Goal: Information Seeking & Learning: Learn about a topic

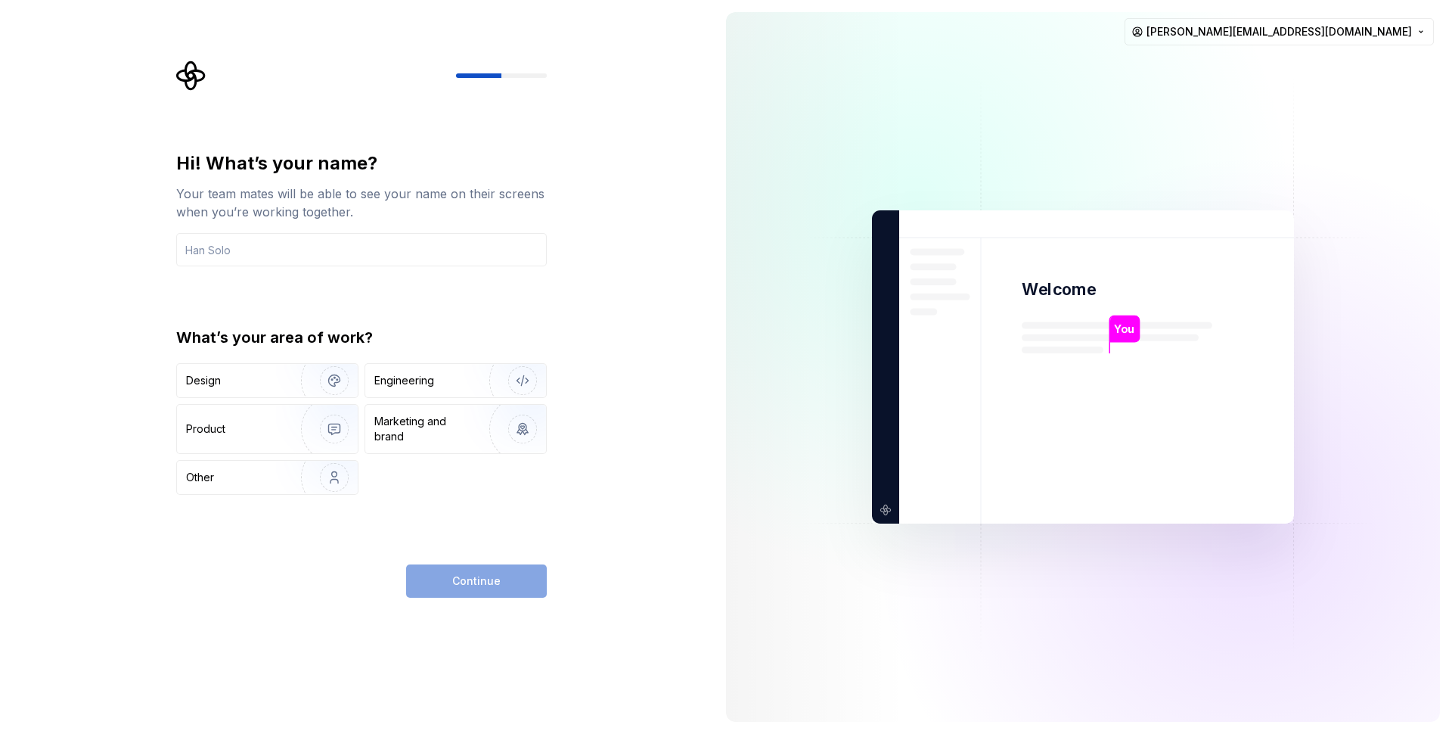
click at [396, 103] on div "Hi! What’s your name? Your team mates will be able to see your name on their sc…" at bounding box center [366, 329] width 398 height 537
click at [412, 245] on input "text" at bounding box center [361, 249] width 371 height 33
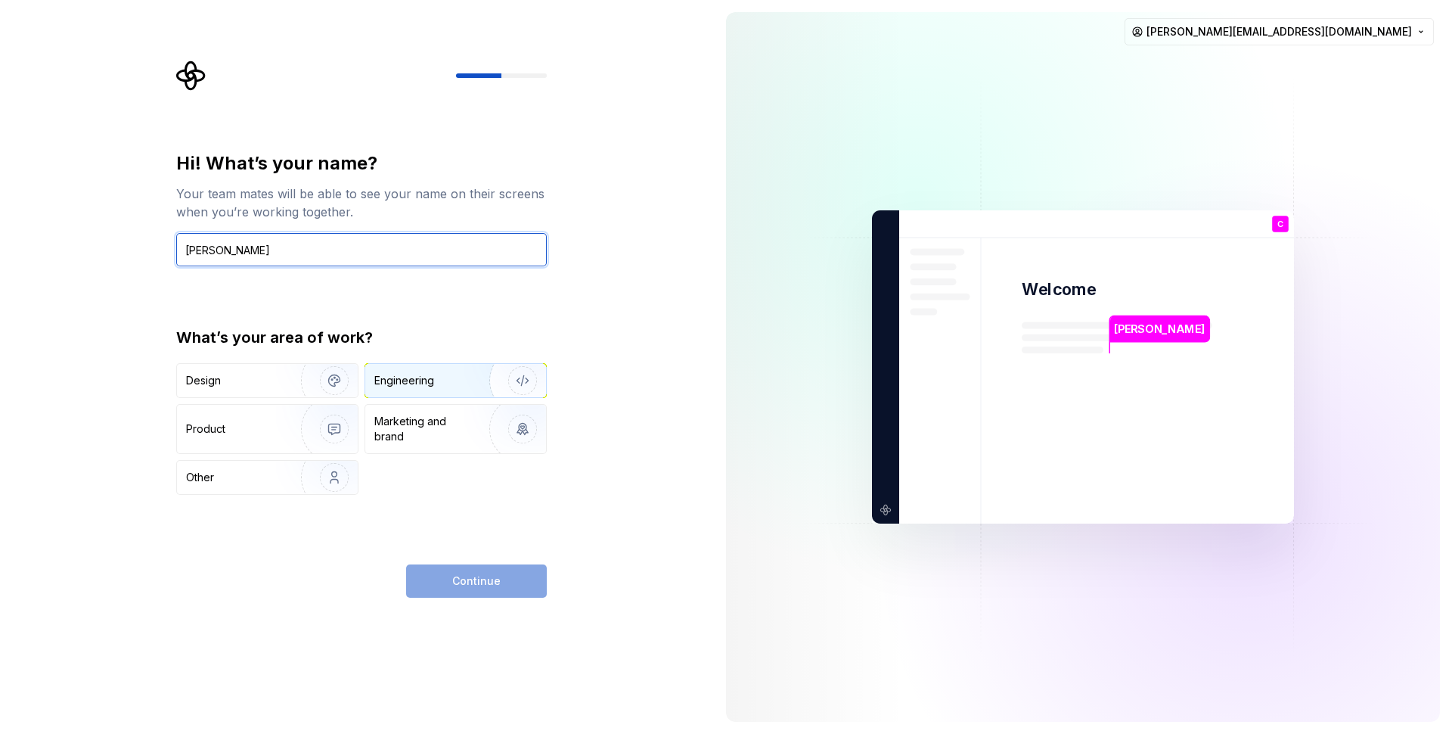
type input "[PERSON_NAME]"
click at [449, 380] on div "Engineering" at bounding box center [434, 380] width 120 height 15
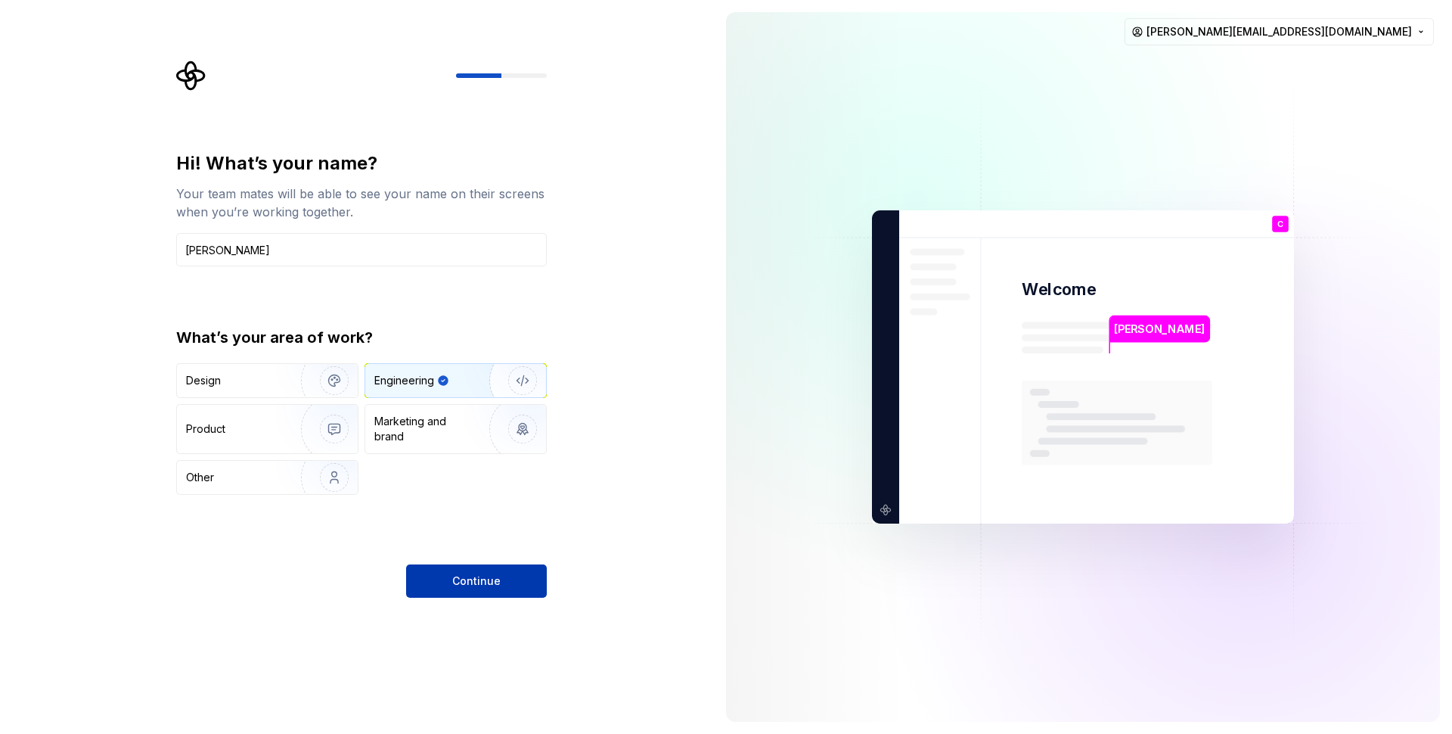
click at [515, 579] on button "Continue" at bounding box center [476, 580] width 141 height 33
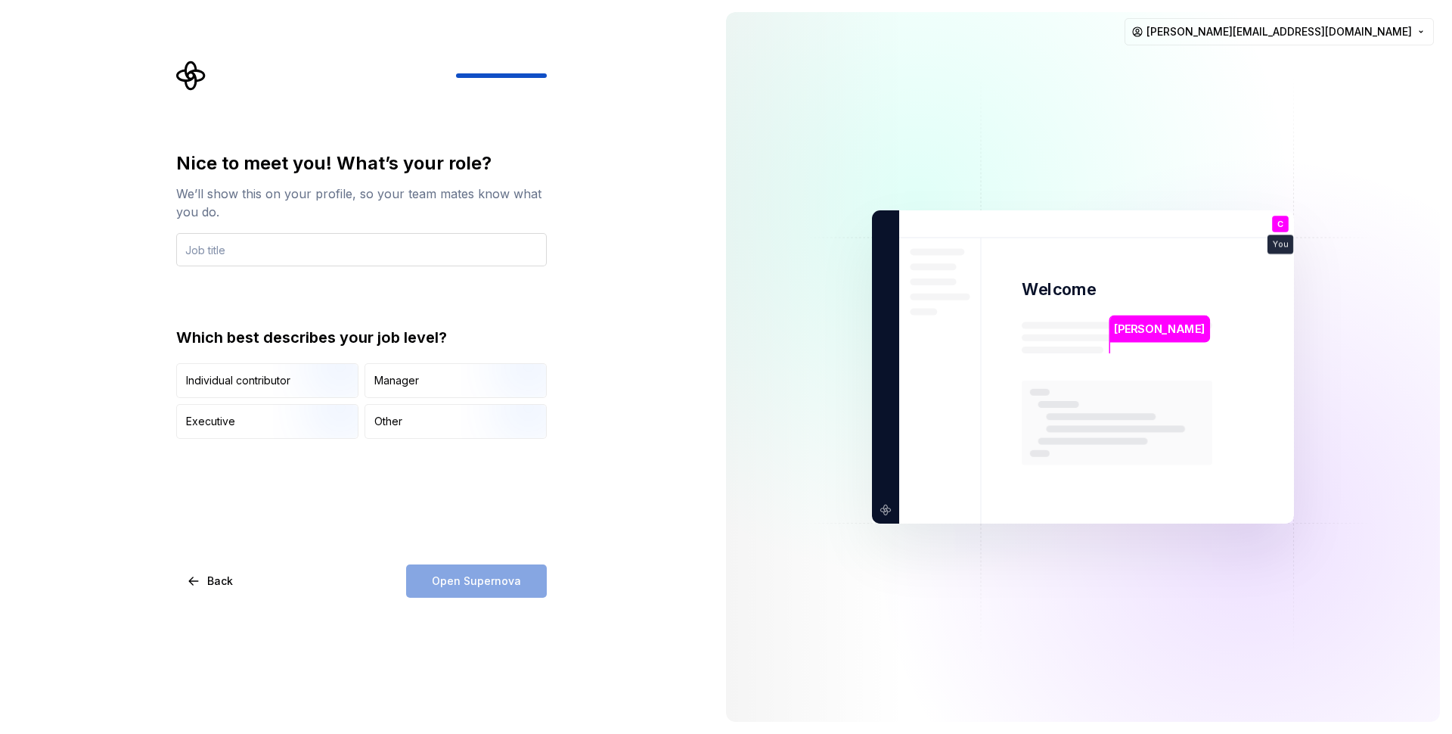
click at [445, 247] on input "text" at bounding box center [361, 249] width 371 height 33
type input "Frontend Software Engineer"
click at [313, 371] on img "button" at bounding box center [321, 399] width 97 height 101
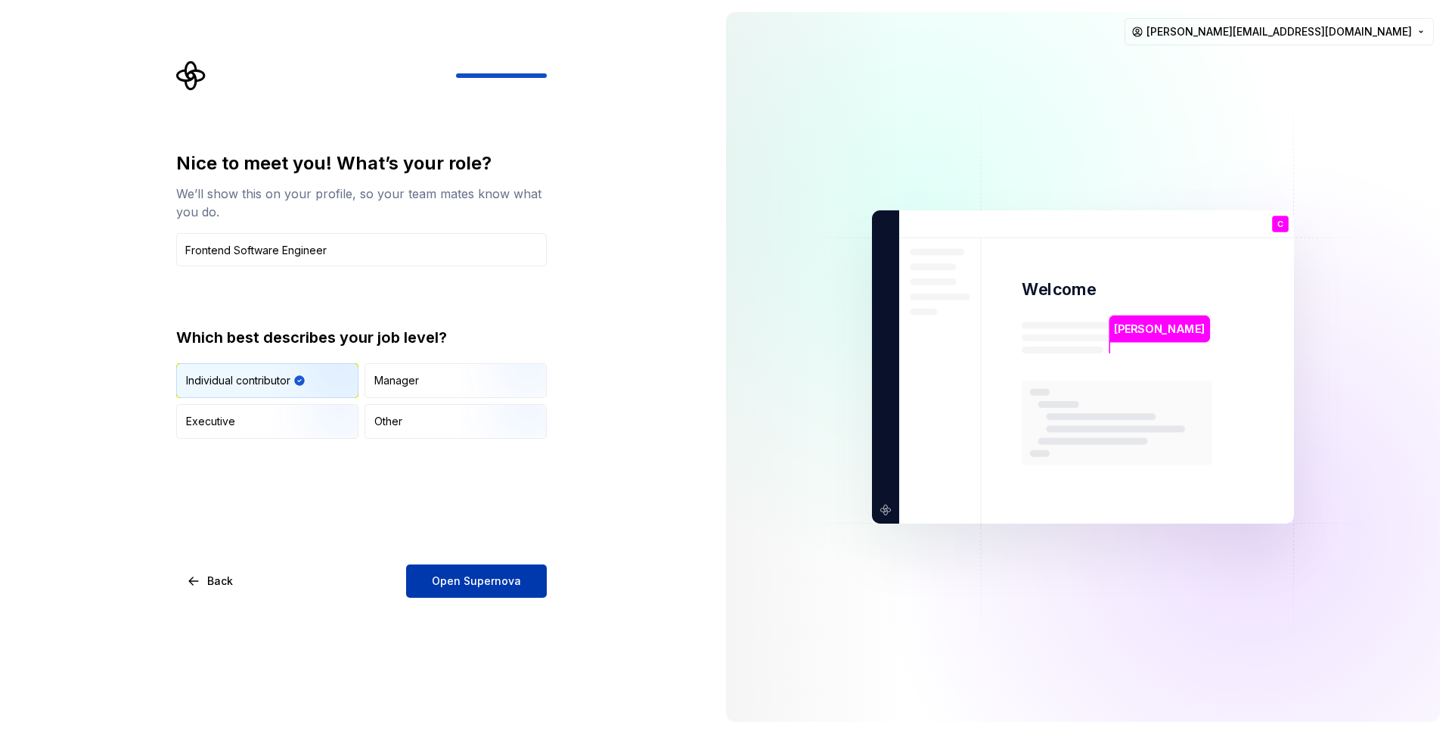
click at [473, 585] on span "Open Supernova" at bounding box center [476, 580] width 89 height 15
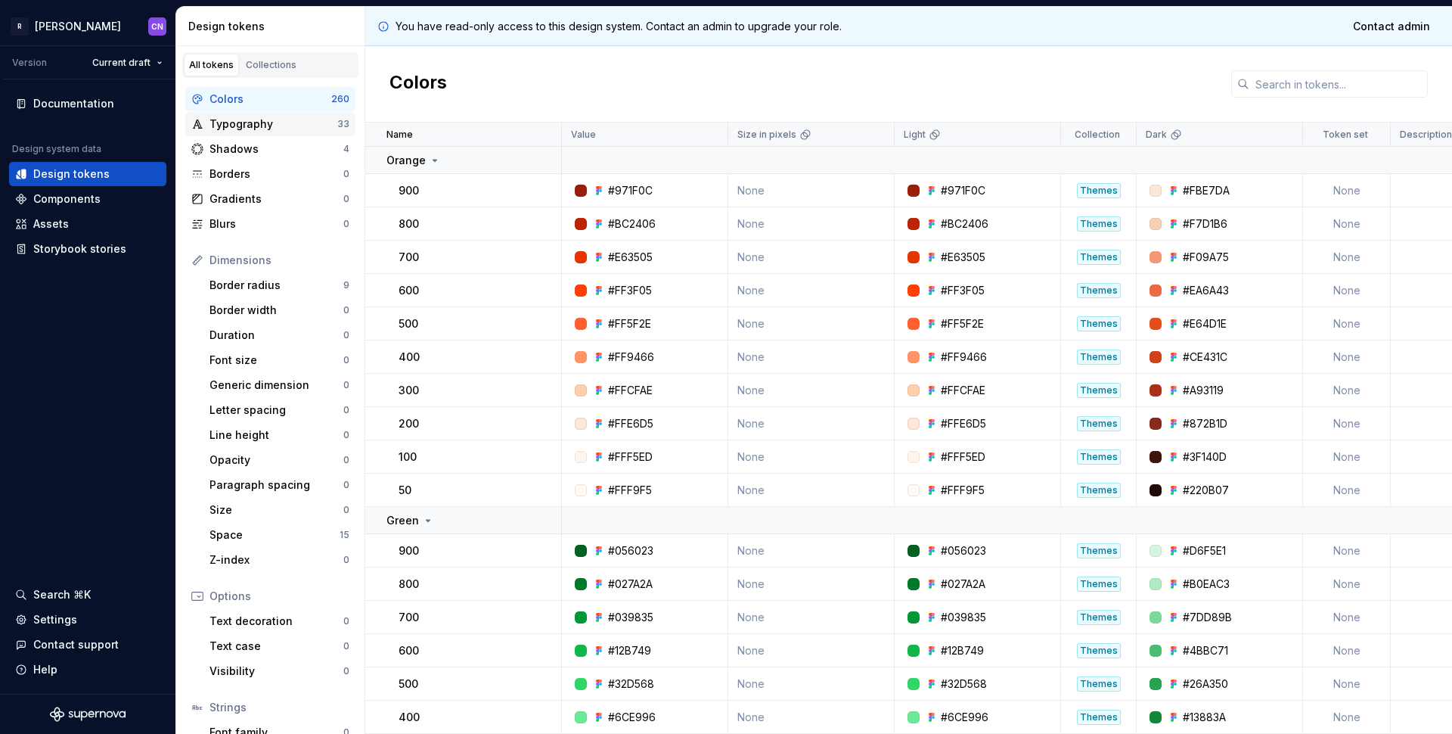
click at [262, 121] on div "Typography" at bounding box center [274, 123] width 128 height 15
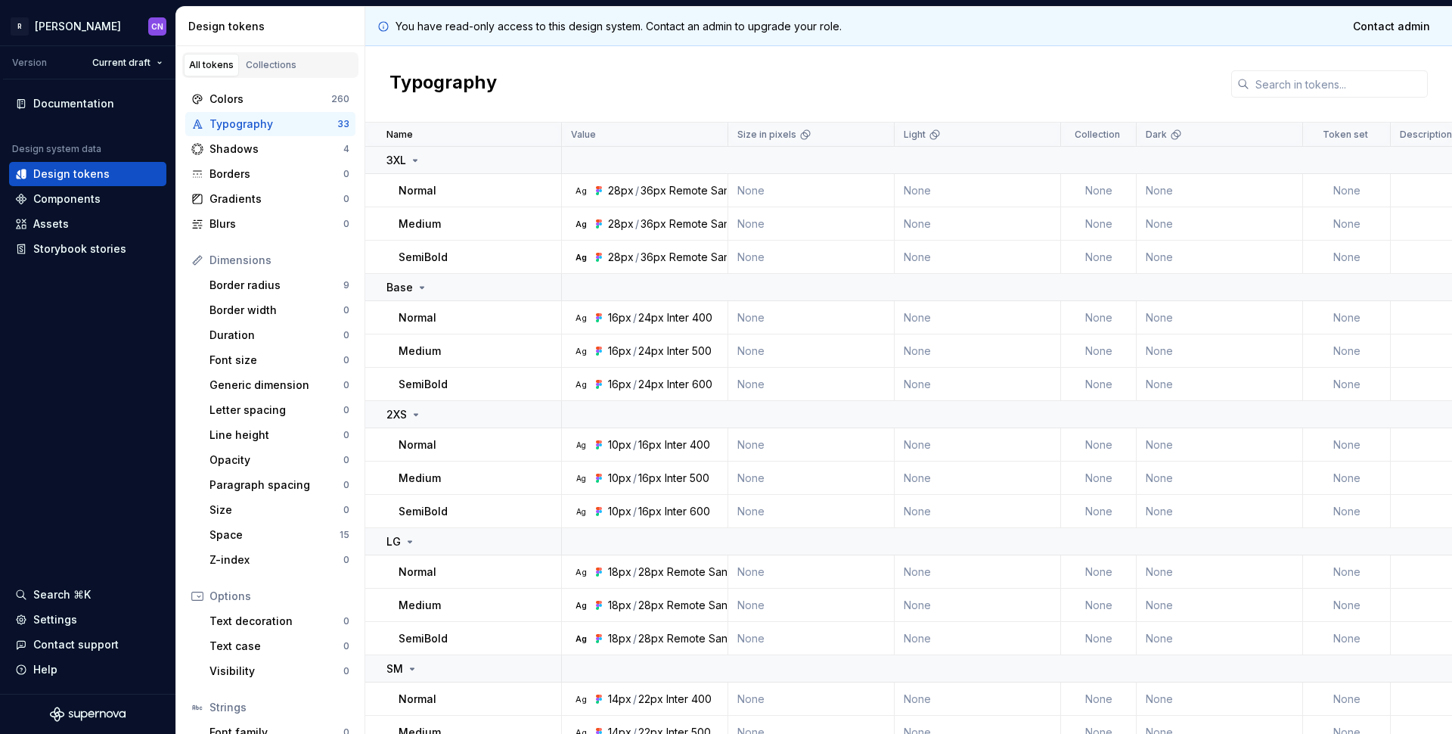
click at [449, 324] on div "Normal" at bounding box center [480, 317] width 162 height 15
click at [88, 198] on div "Components" at bounding box center [66, 198] width 67 height 15
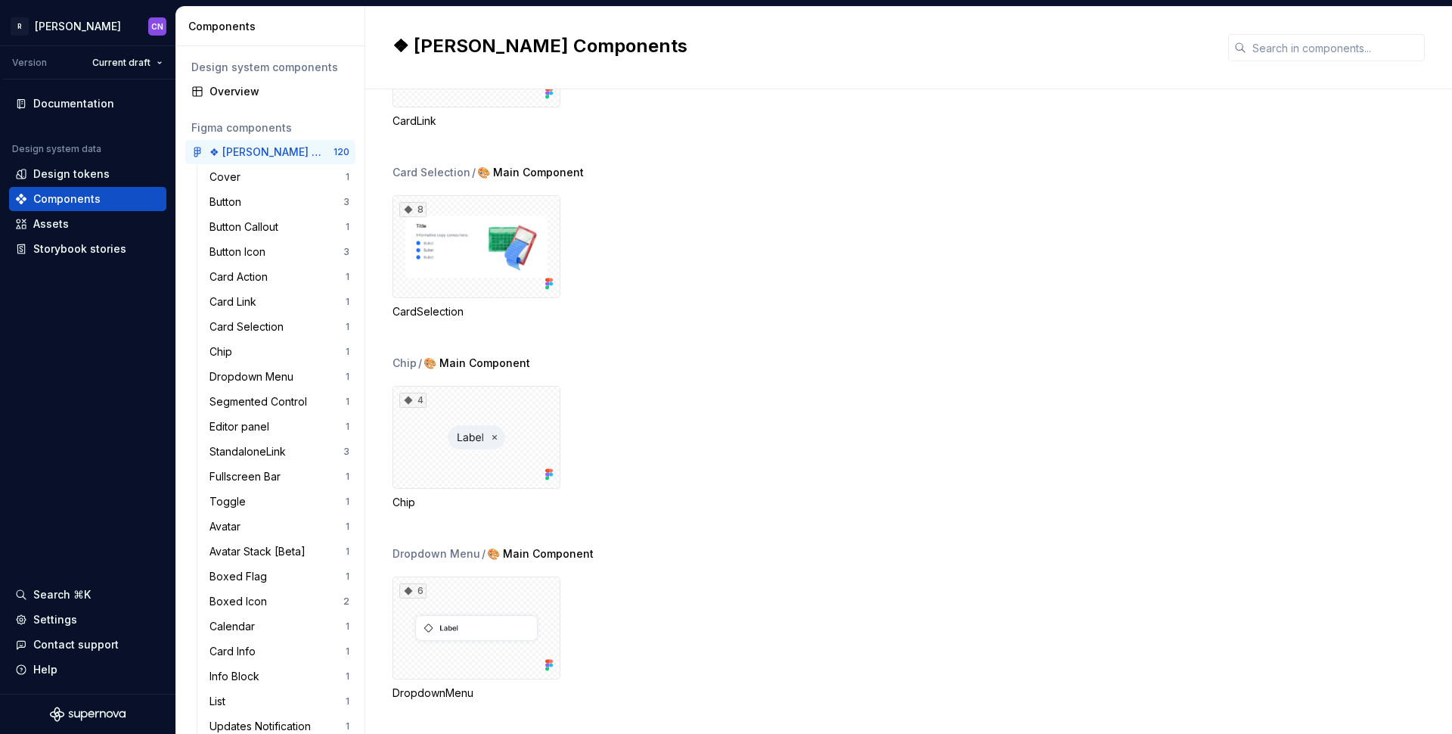
scroll to position [1077, 0]
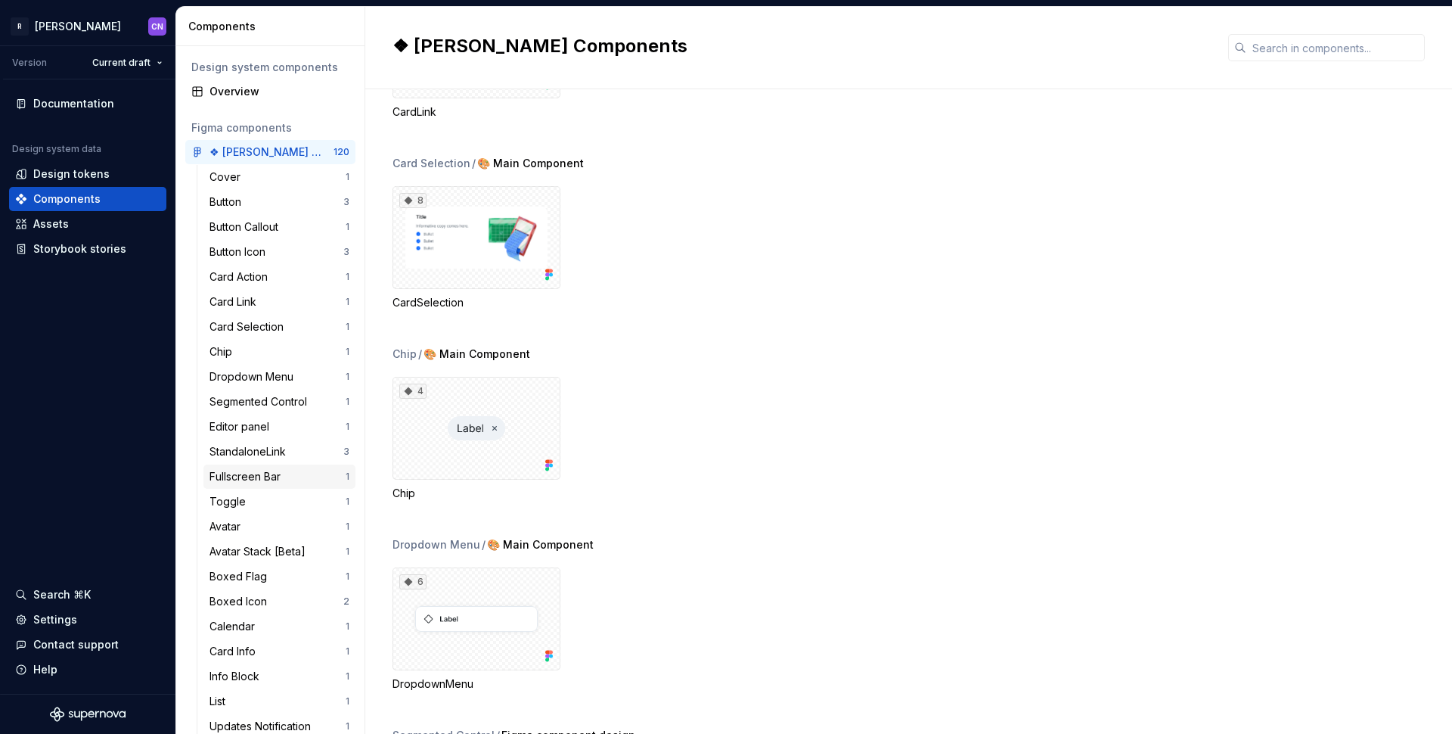
click at [281, 475] on div "Fullscreen Bar" at bounding box center [248, 476] width 77 height 15
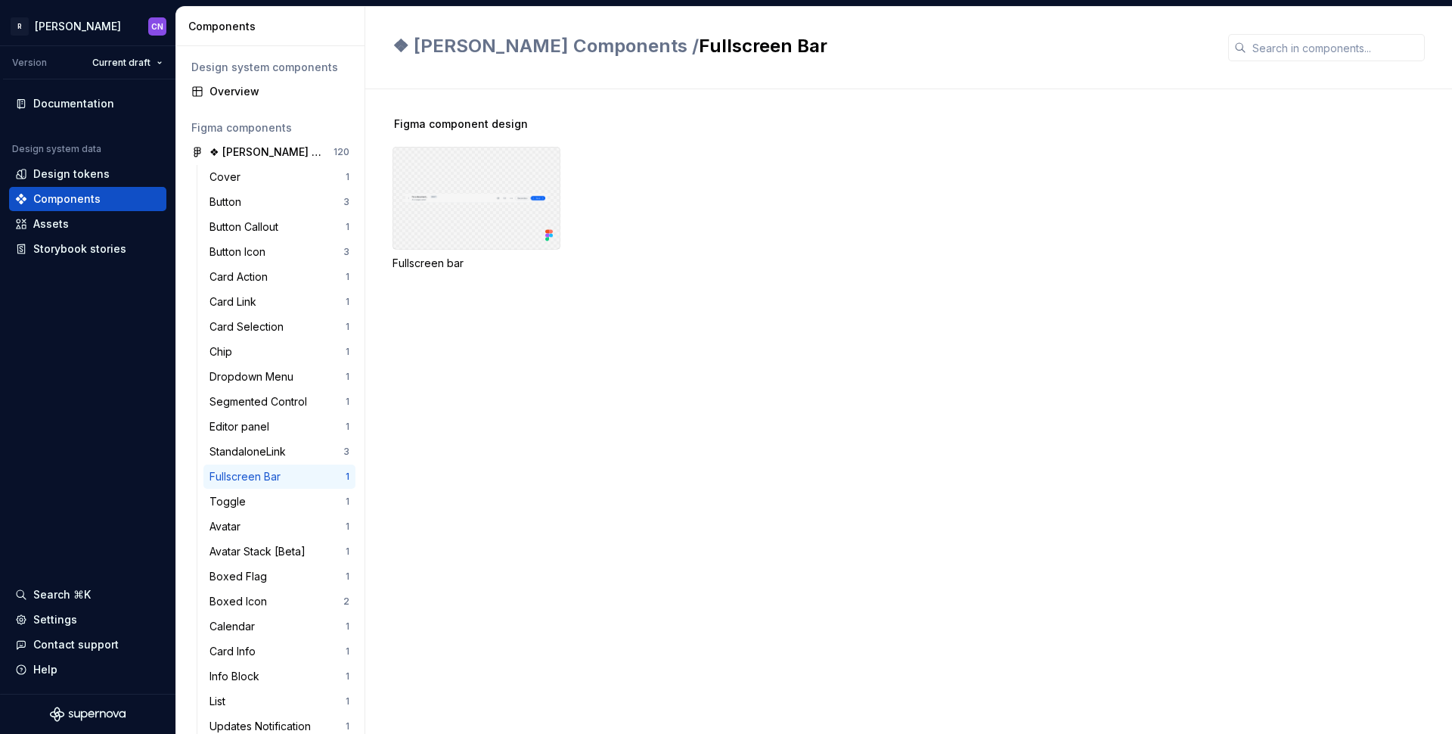
click at [469, 215] on div at bounding box center [477, 198] width 168 height 103
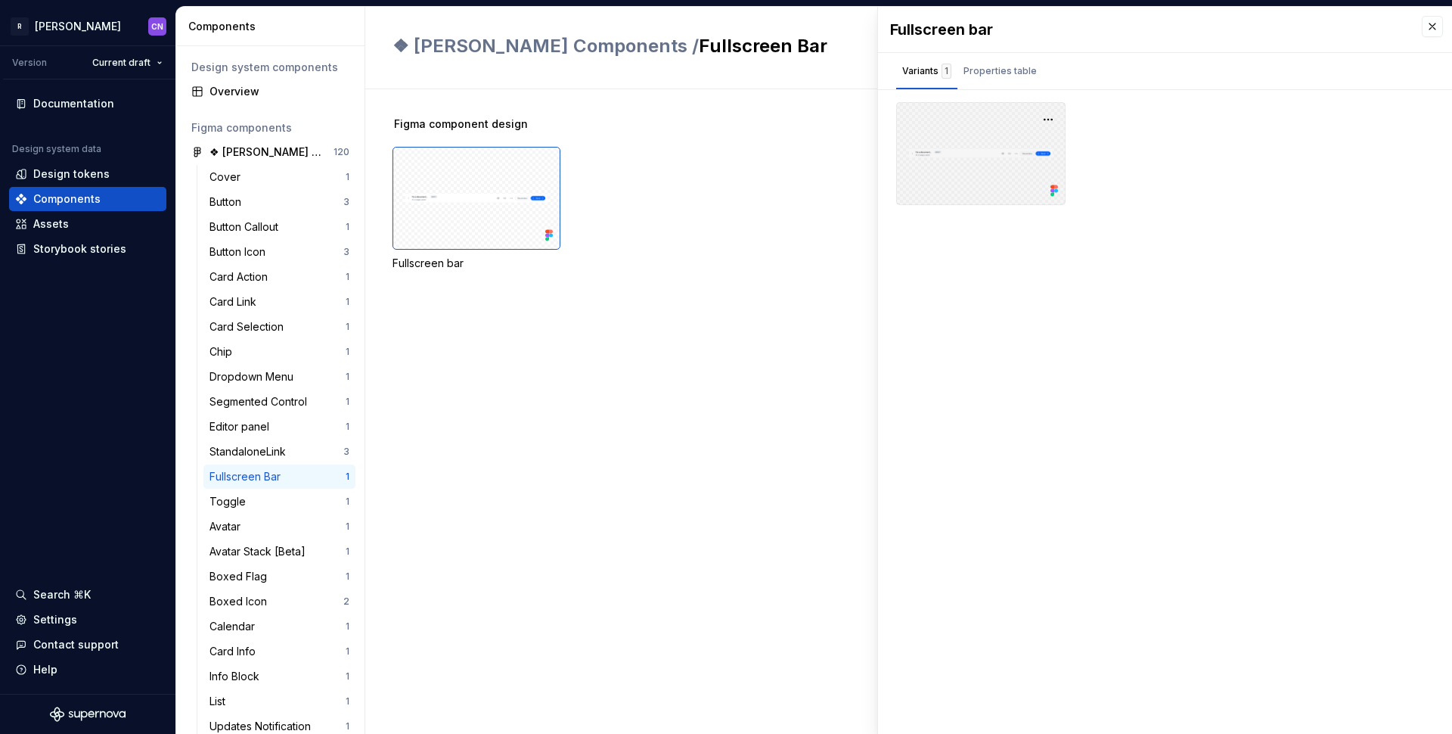
click at [1001, 144] on div at bounding box center [980, 153] width 169 height 103
click at [988, 64] on div "Properties table" at bounding box center [1000, 71] width 73 height 15
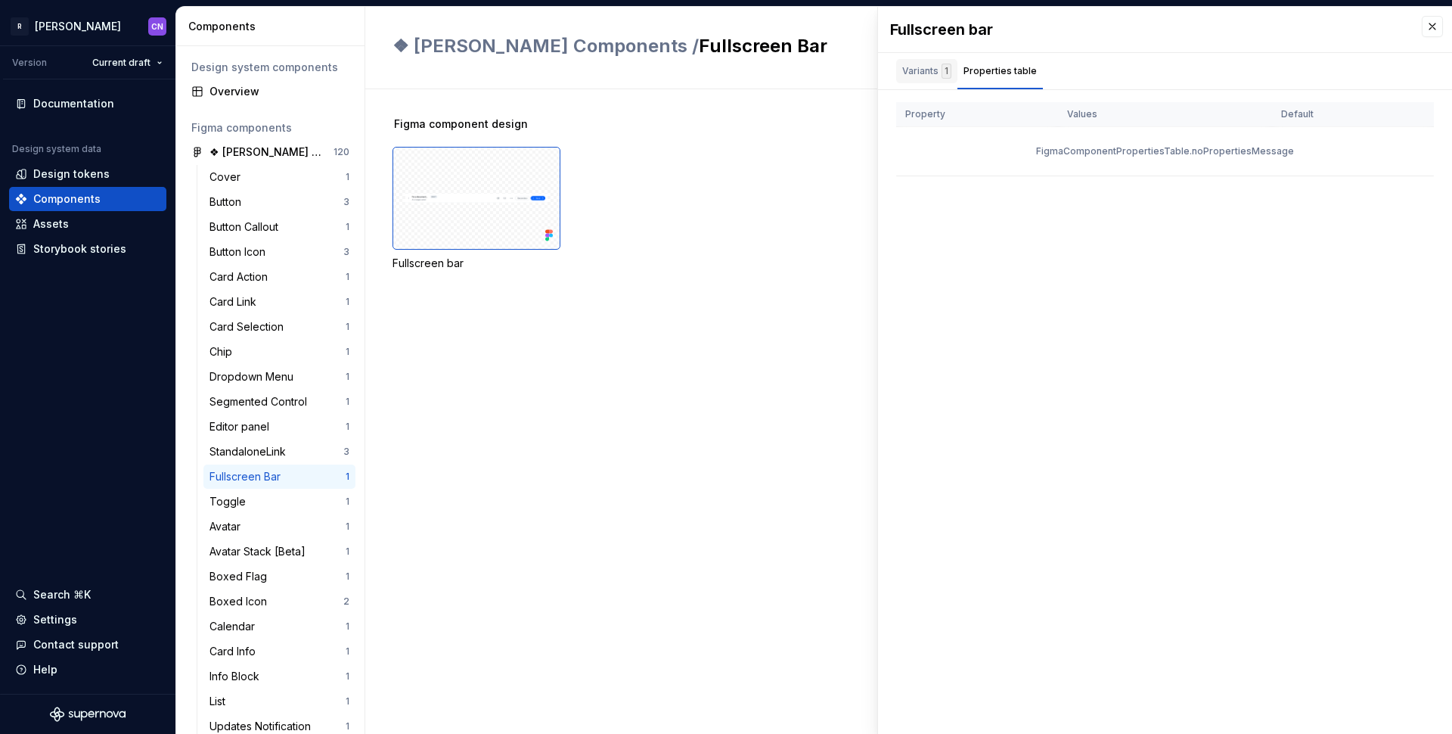
click at [925, 71] on div "Variants 1" at bounding box center [926, 71] width 49 height 15
click at [262, 504] on div "Toggle" at bounding box center [278, 501] width 136 height 15
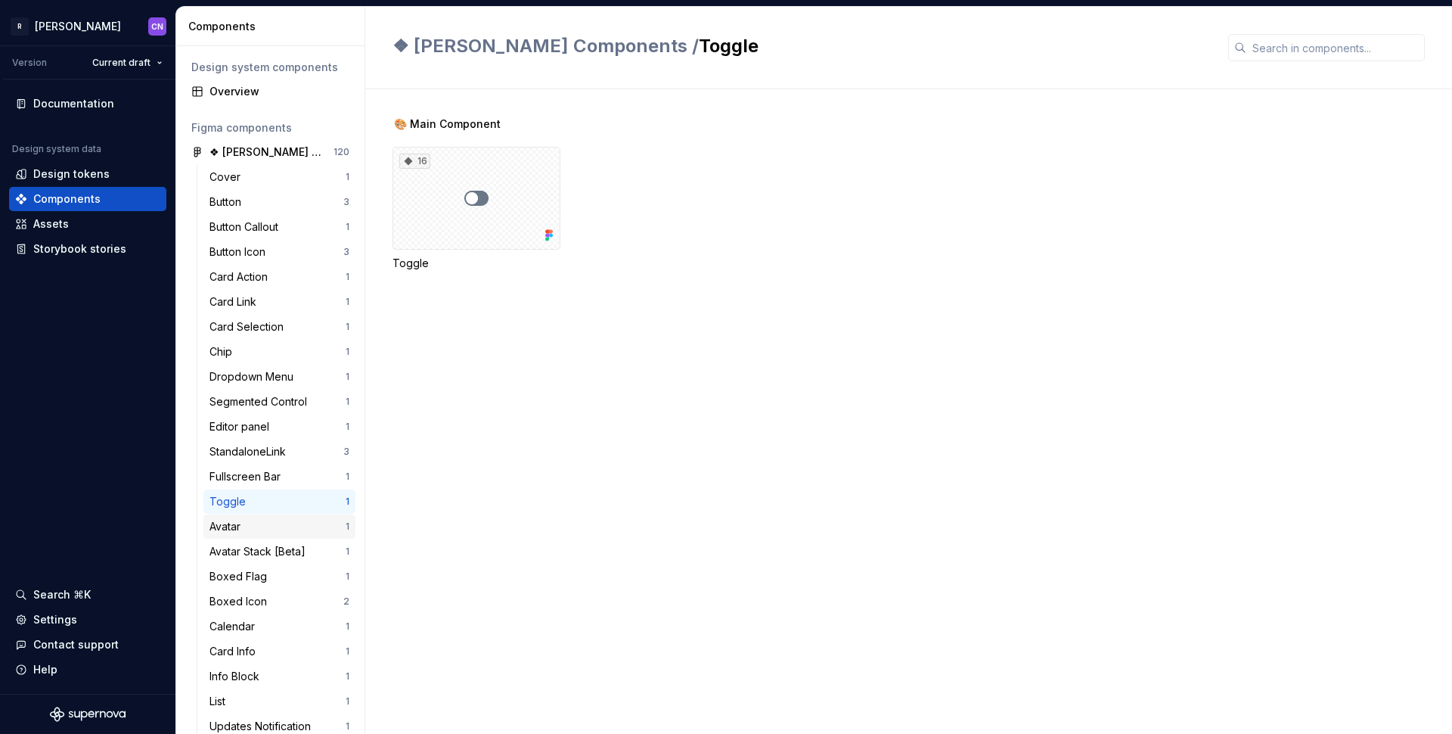
click at [262, 519] on div "Avatar" at bounding box center [278, 526] width 136 height 15
click at [259, 551] on div "Avatar Stack [Beta]" at bounding box center [261, 551] width 102 height 15
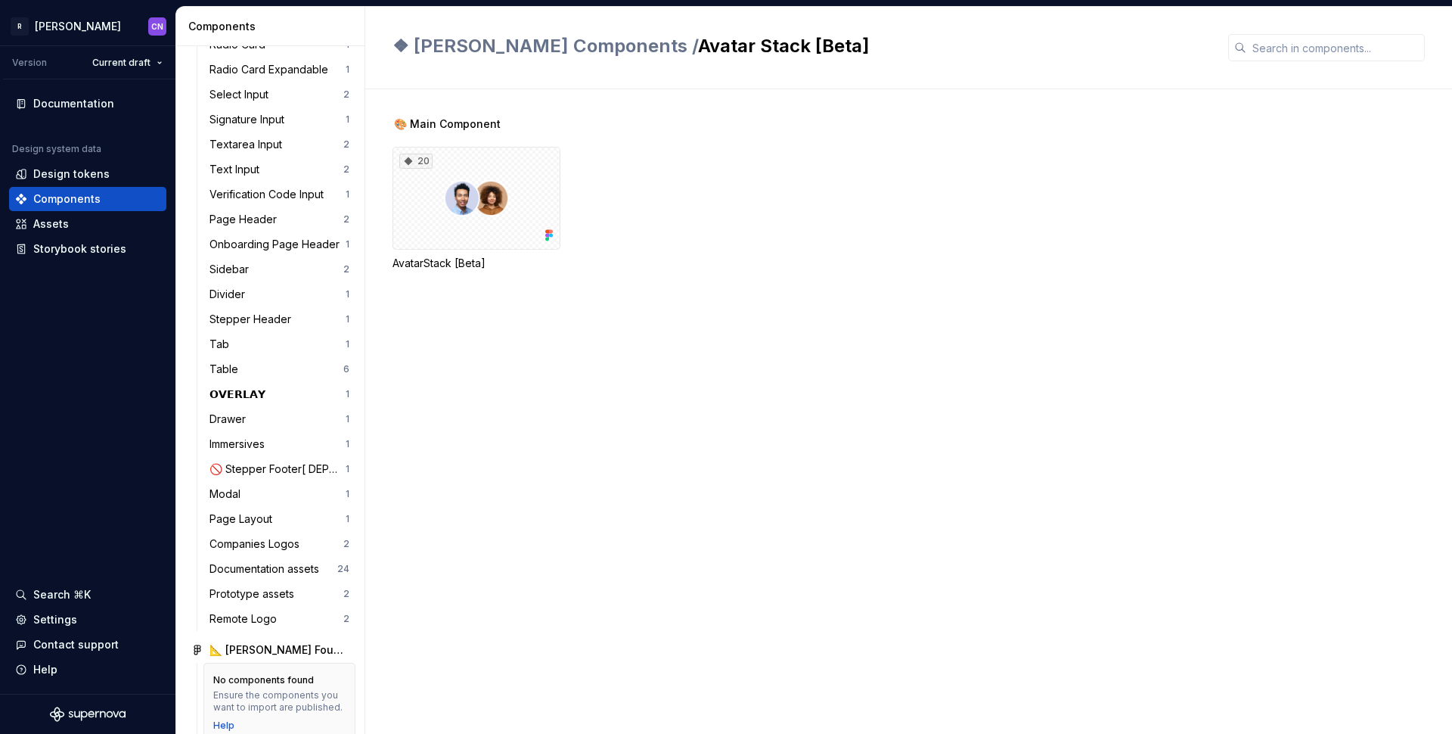
scroll to position [1104, 0]
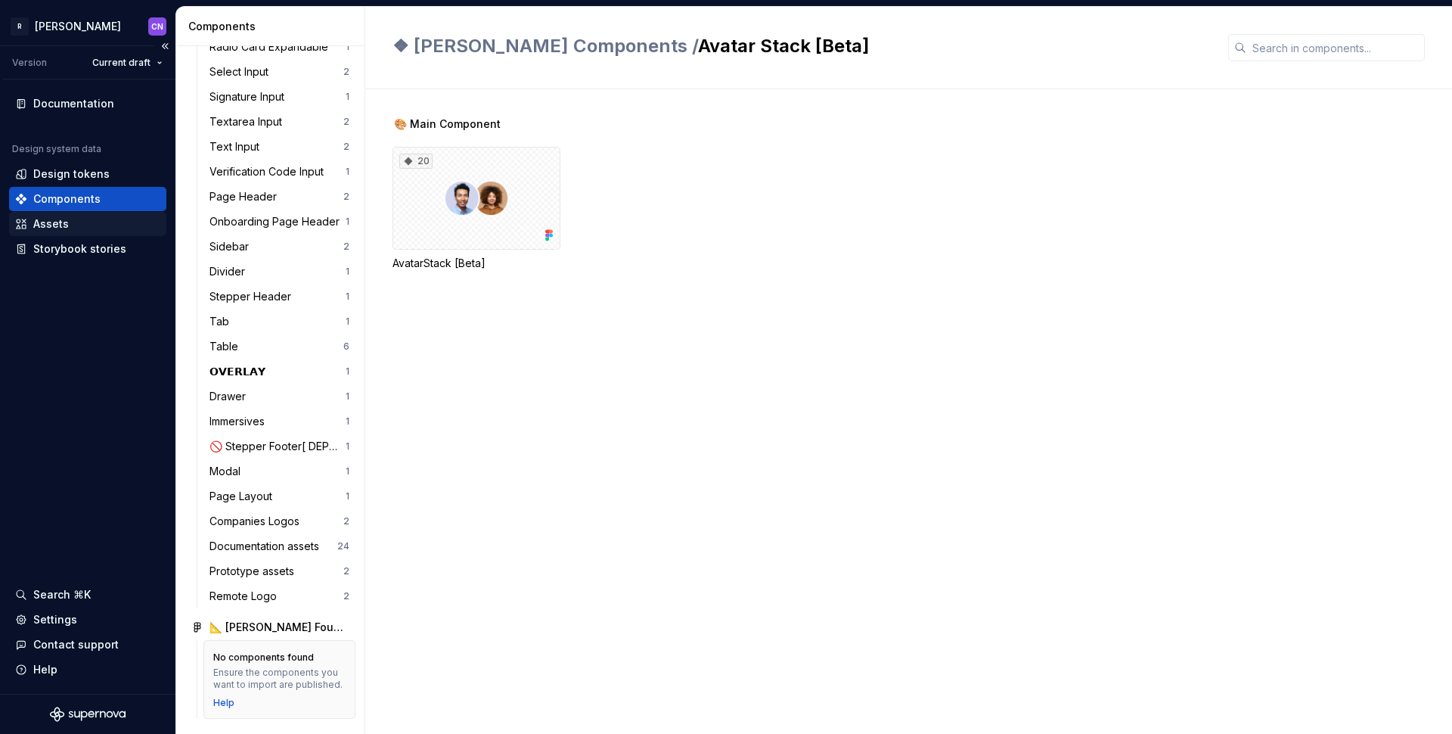
click at [64, 229] on div "Assets" at bounding box center [51, 223] width 36 height 15
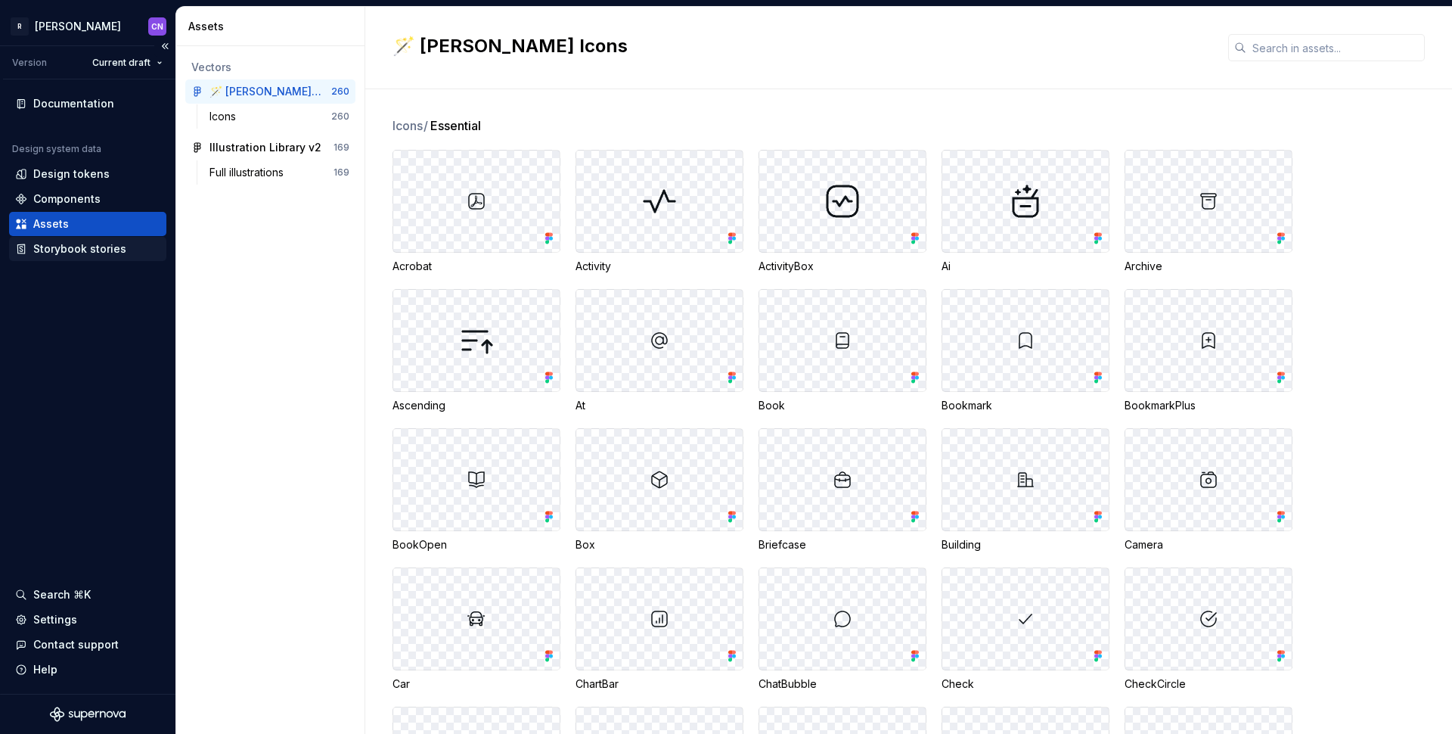
click at [108, 255] on div "Storybook stories" at bounding box center [79, 248] width 93 height 15
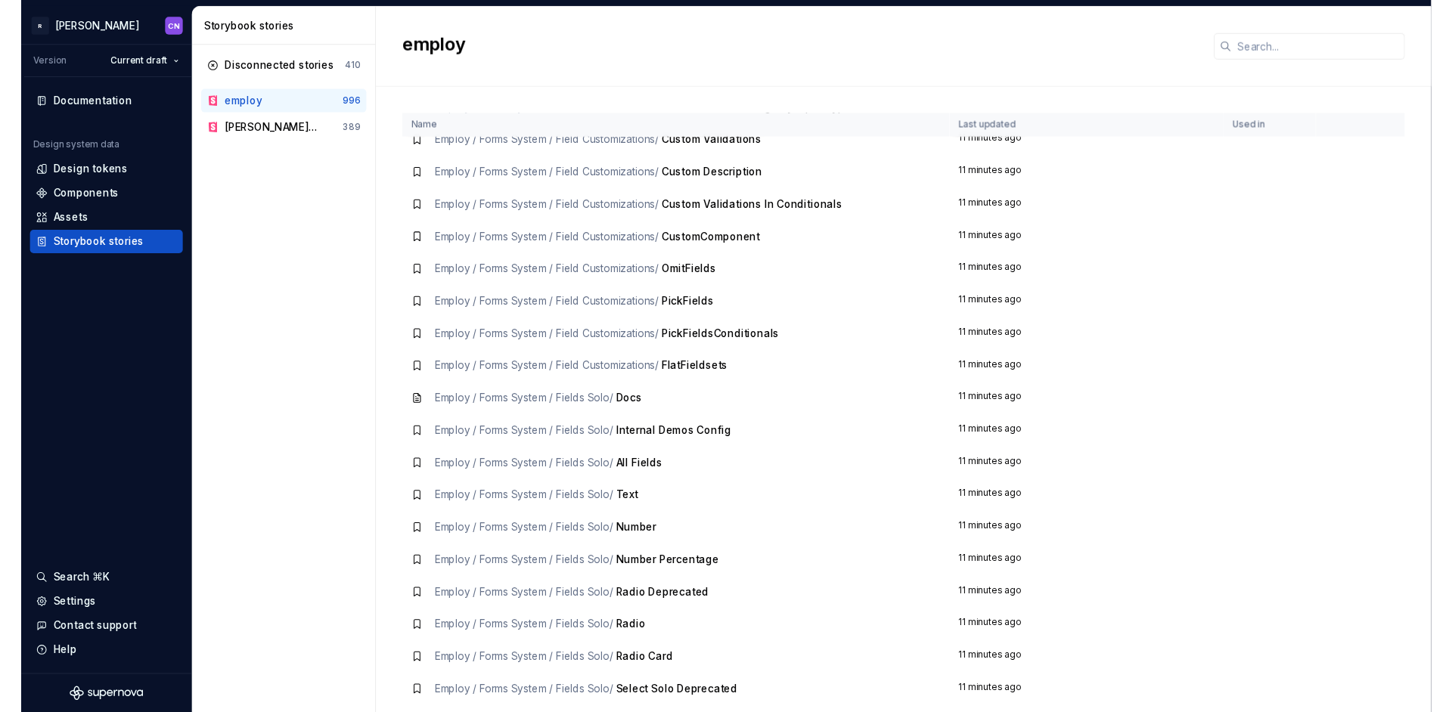
scroll to position [17349, 0]
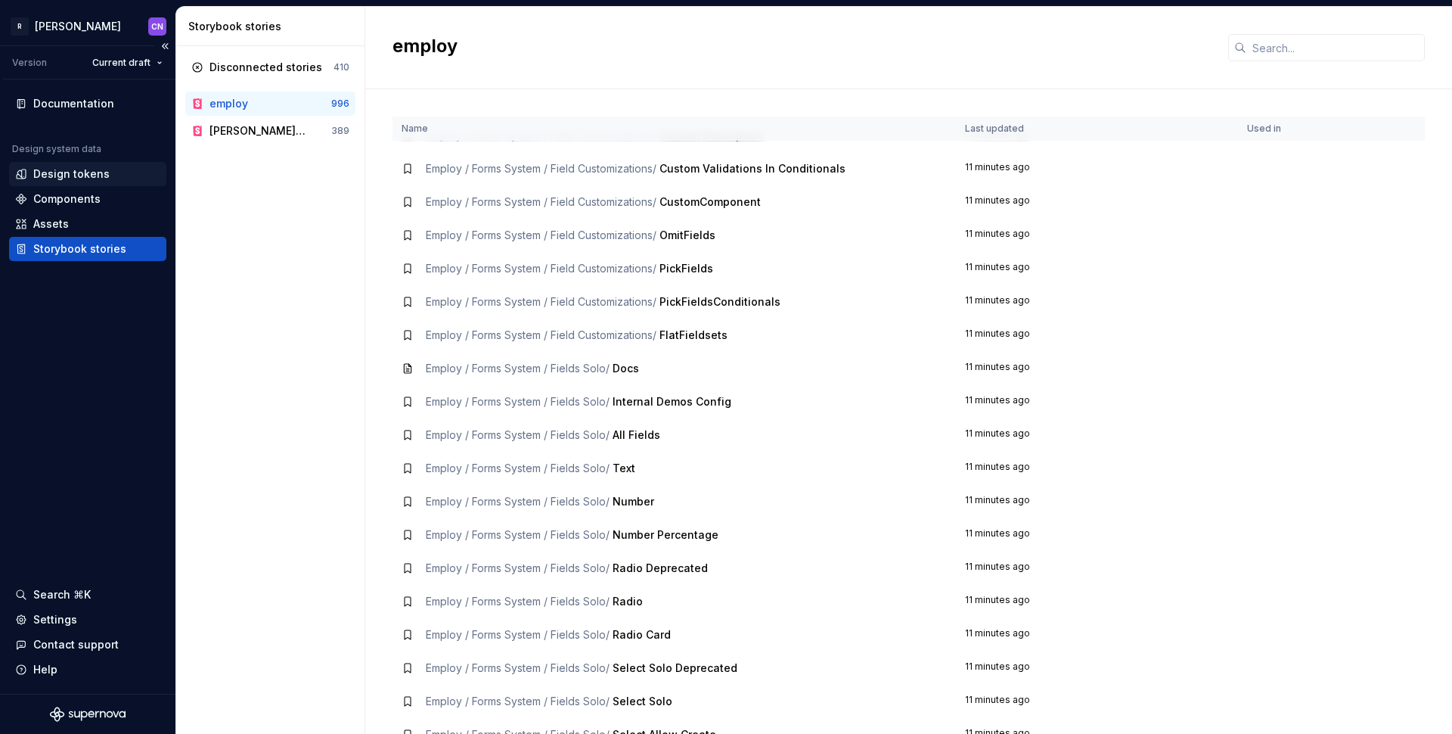
click at [82, 174] on div "Design tokens" at bounding box center [71, 173] width 76 height 15
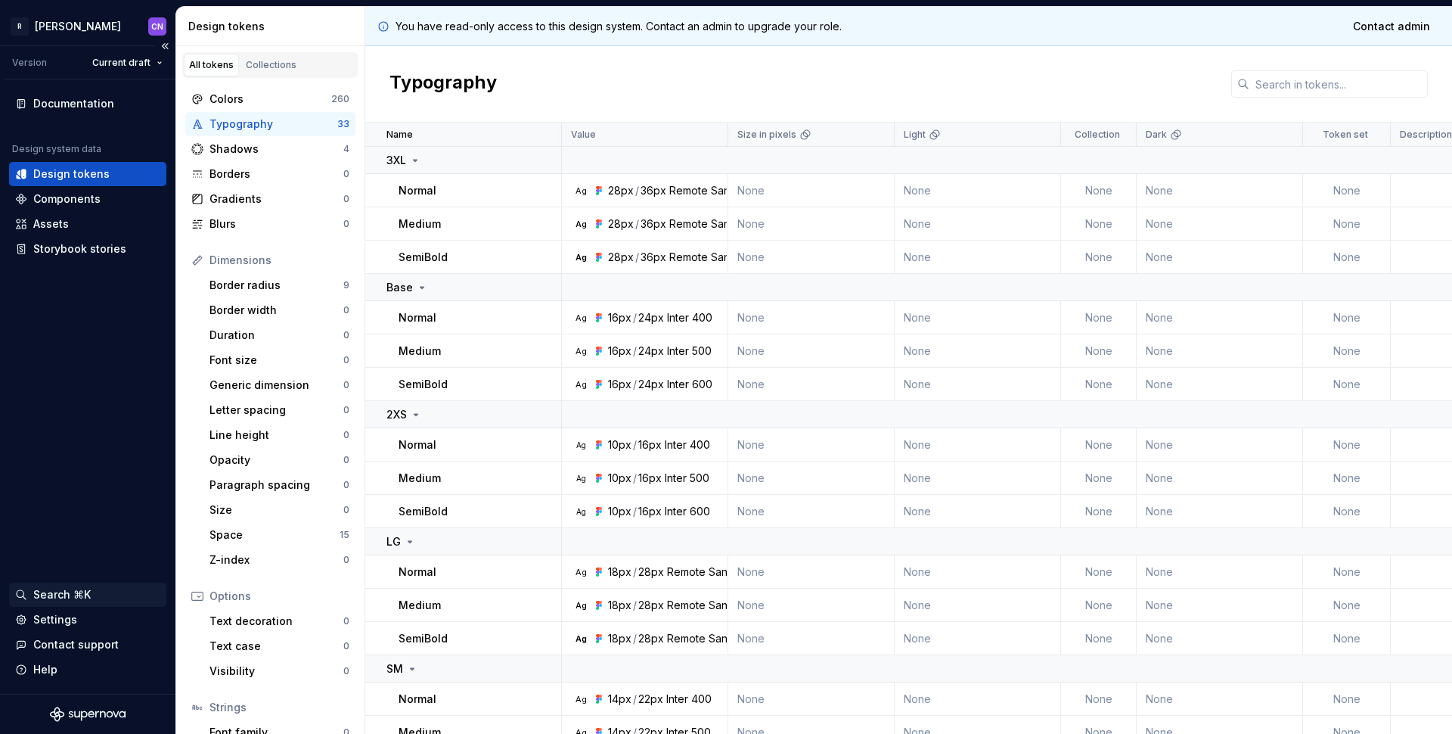
click at [70, 600] on div "Search ⌘K" at bounding box center [61, 594] width 57 height 15
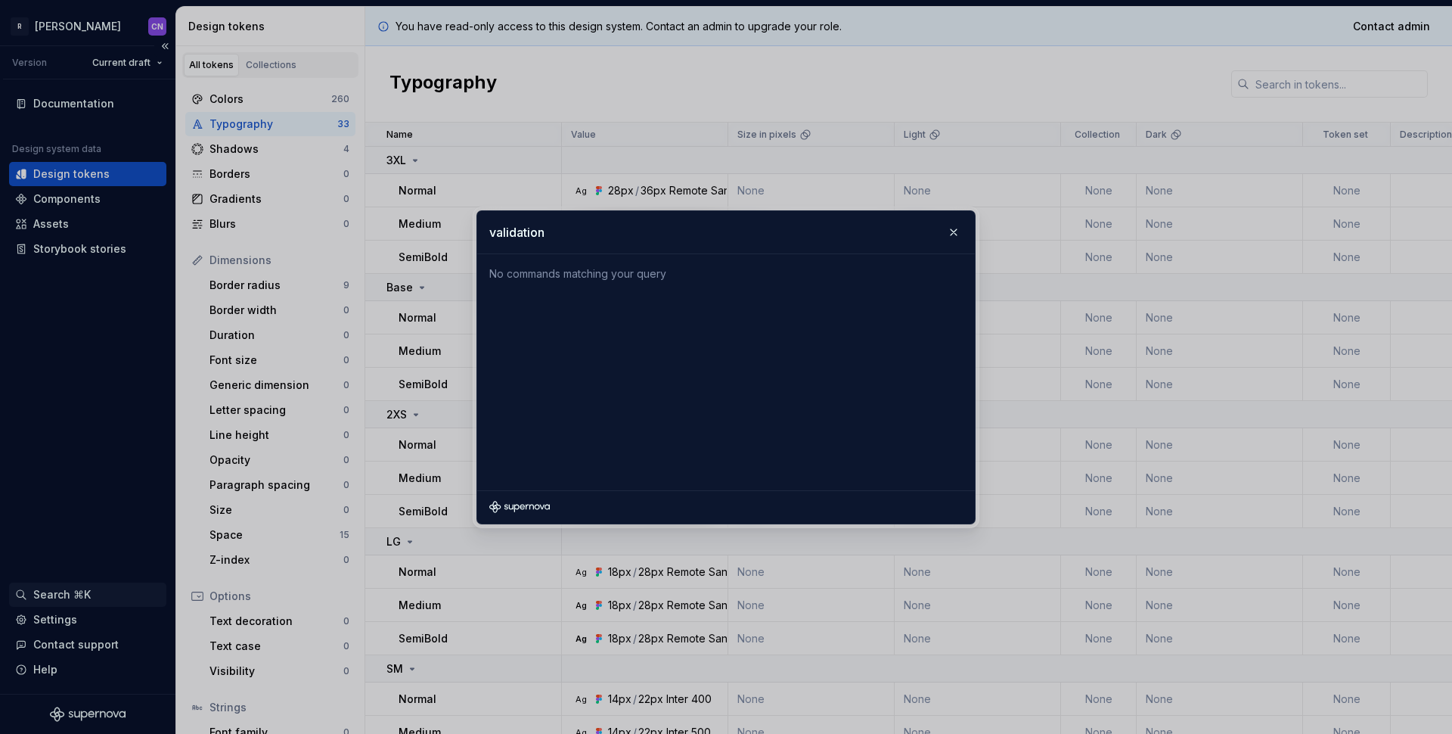
type input "validation"
